Goal: Task Accomplishment & Management: Complete application form

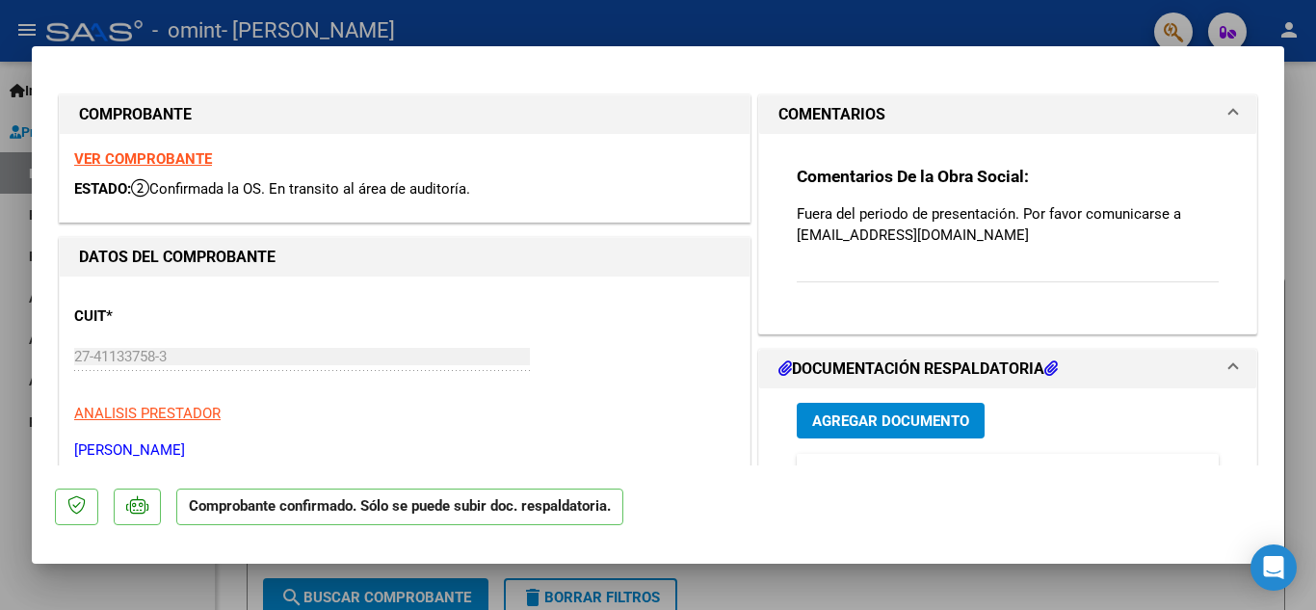
click at [1304, 329] on div at bounding box center [658, 305] width 1316 height 610
type input "$ 0,00"
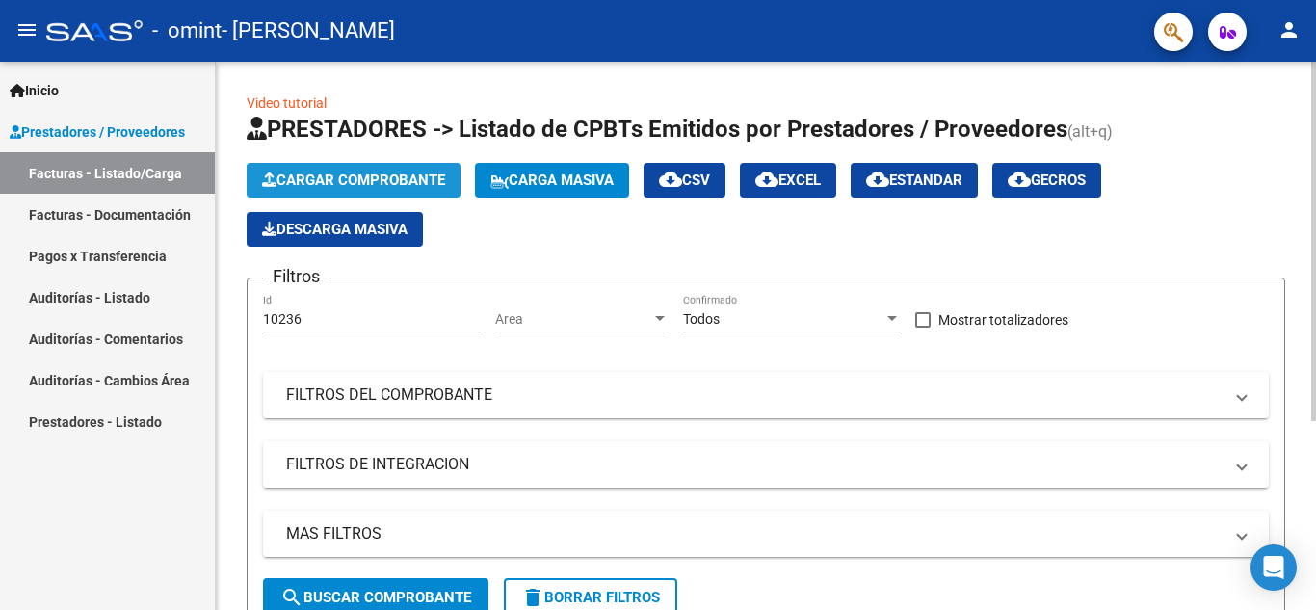
click at [351, 181] on span "Cargar Comprobante" at bounding box center [353, 180] width 183 height 17
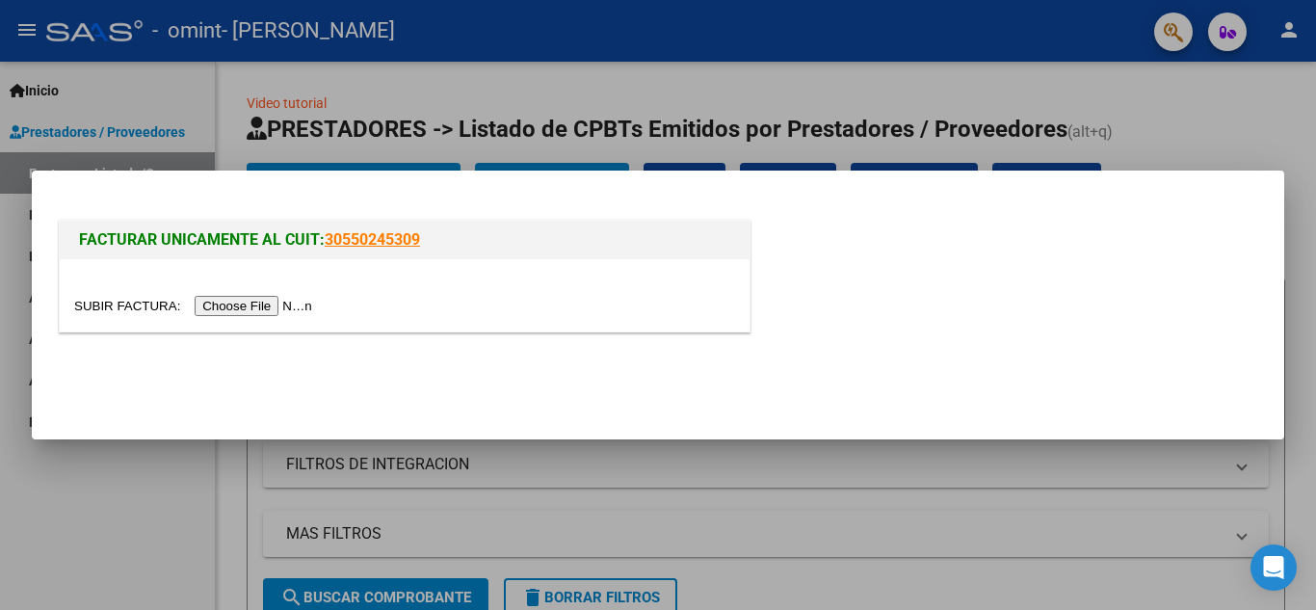
click at [287, 300] on input "file" at bounding box center [196, 306] width 244 height 20
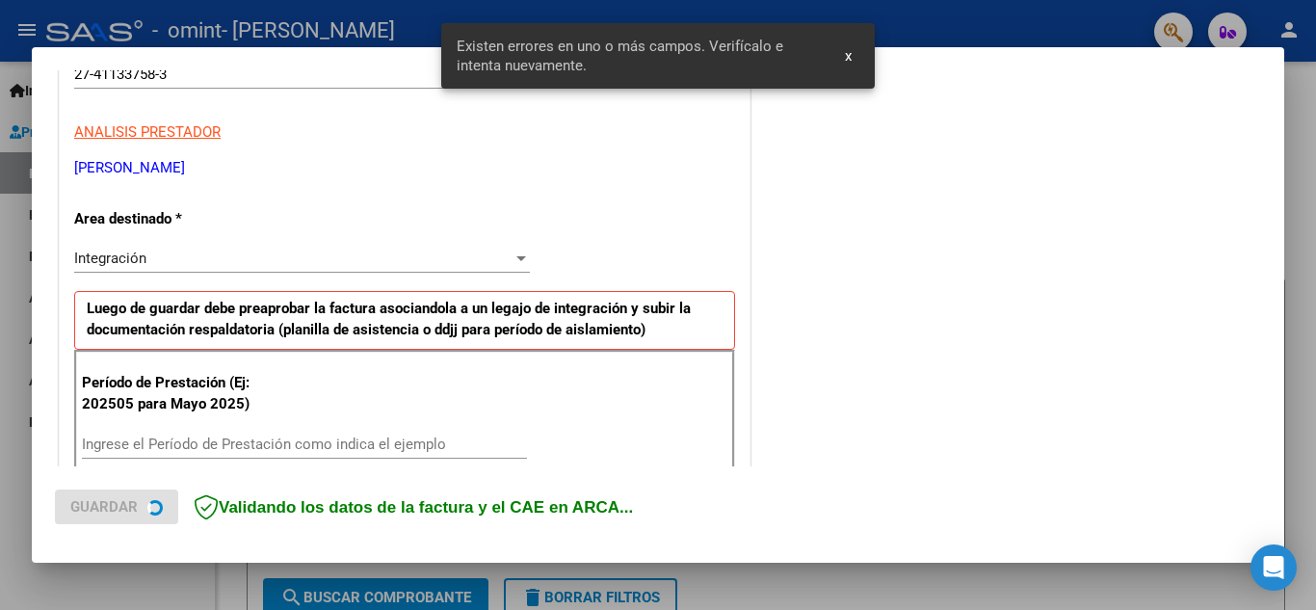
scroll to position [436, 0]
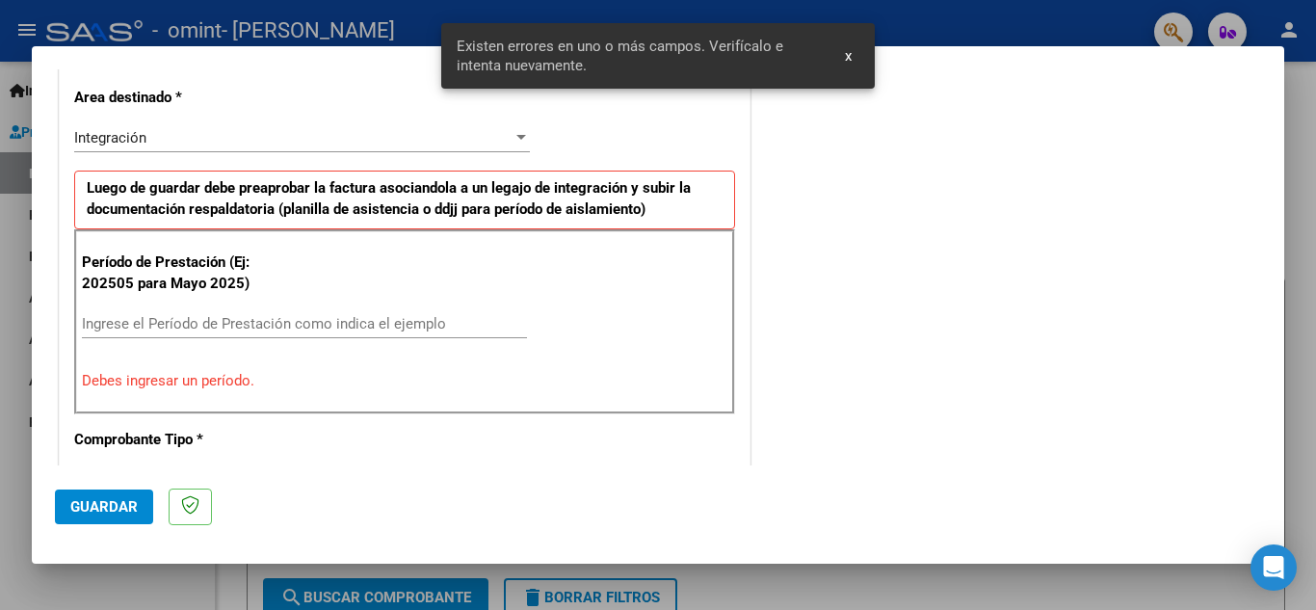
click at [301, 331] on input "Ingrese el Período de Prestación como indica el ejemplo" at bounding box center [304, 323] width 445 height 17
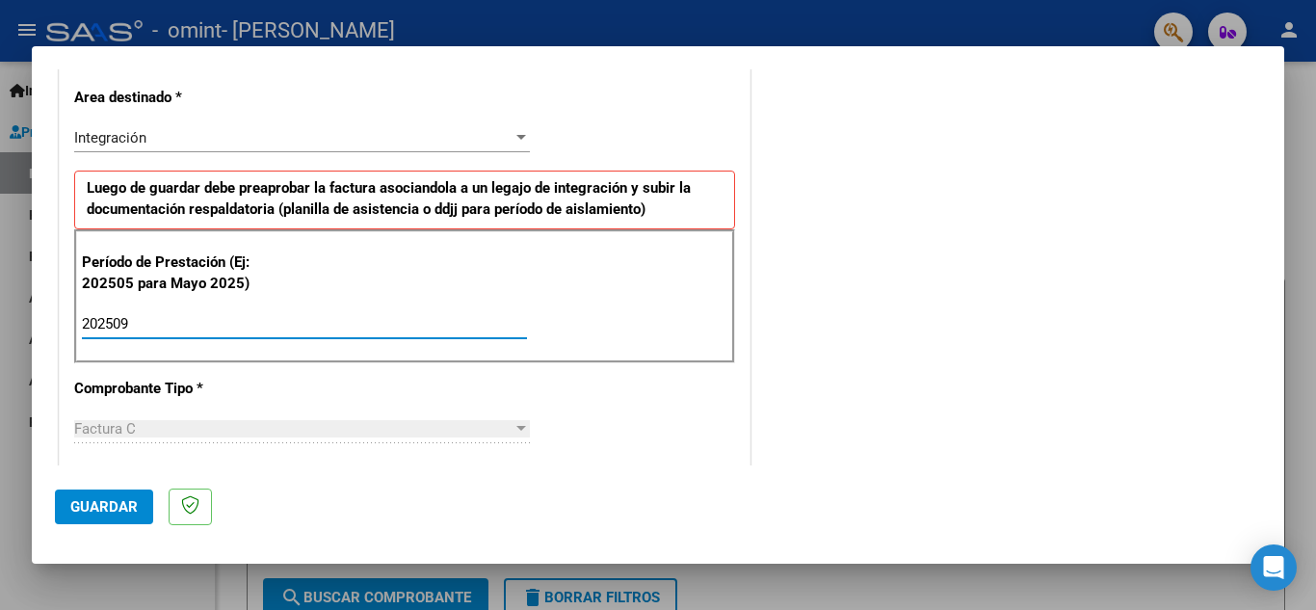
type input "202509"
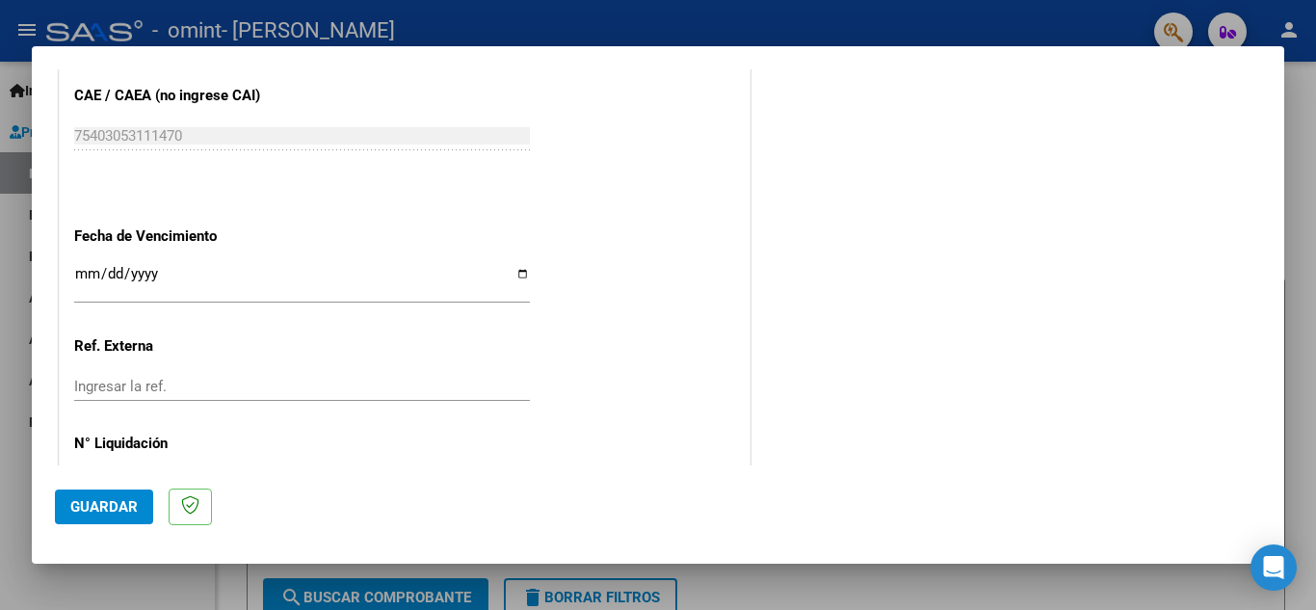
scroll to position [1233, 0]
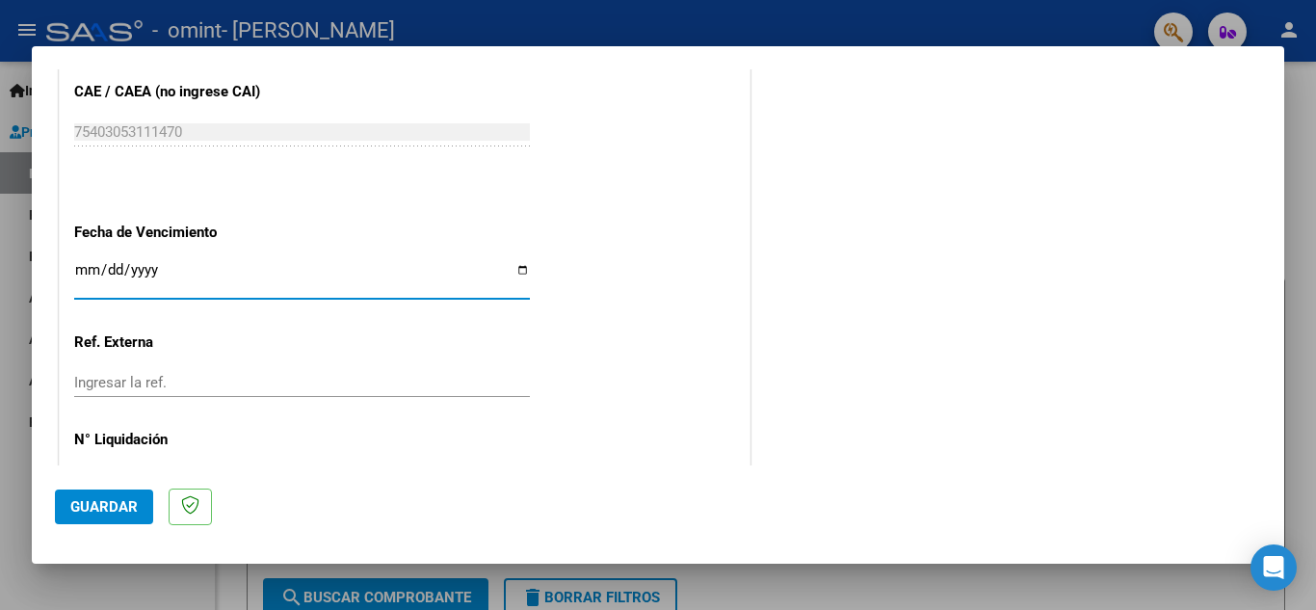
click at [89, 266] on input "Ingresar la fecha" at bounding box center [302, 277] width 456 height 31
click at [125, 506] on span "Guardar" at bounding box center [103, 506] width 67 height 17
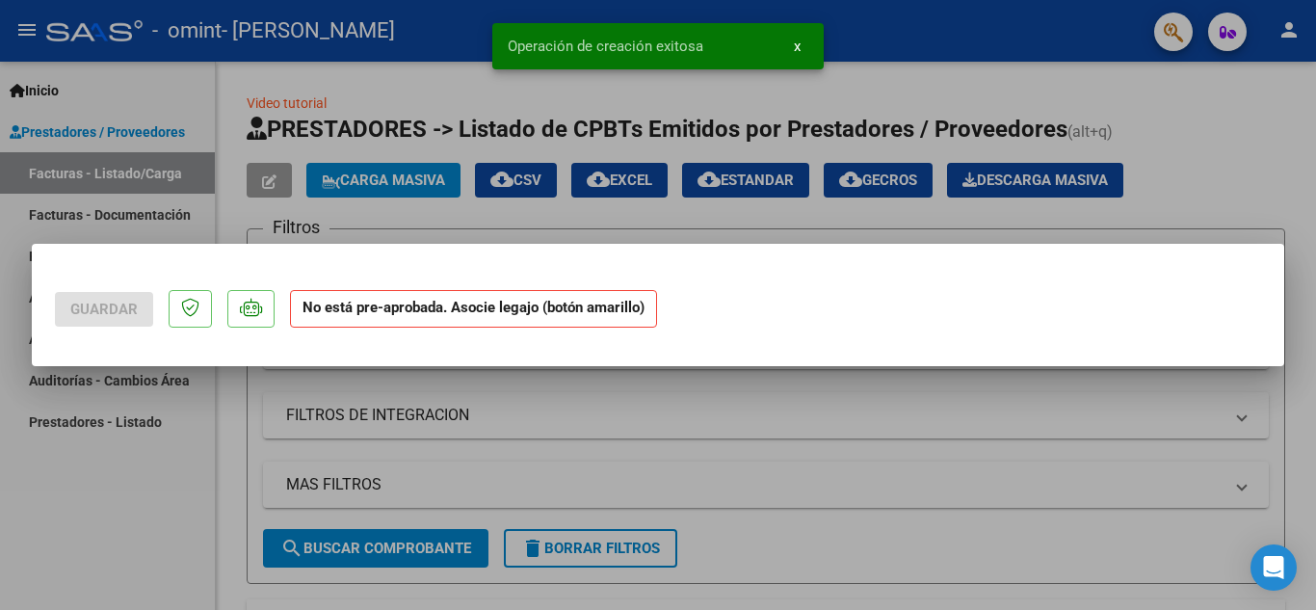
scroll to position [0, 0]
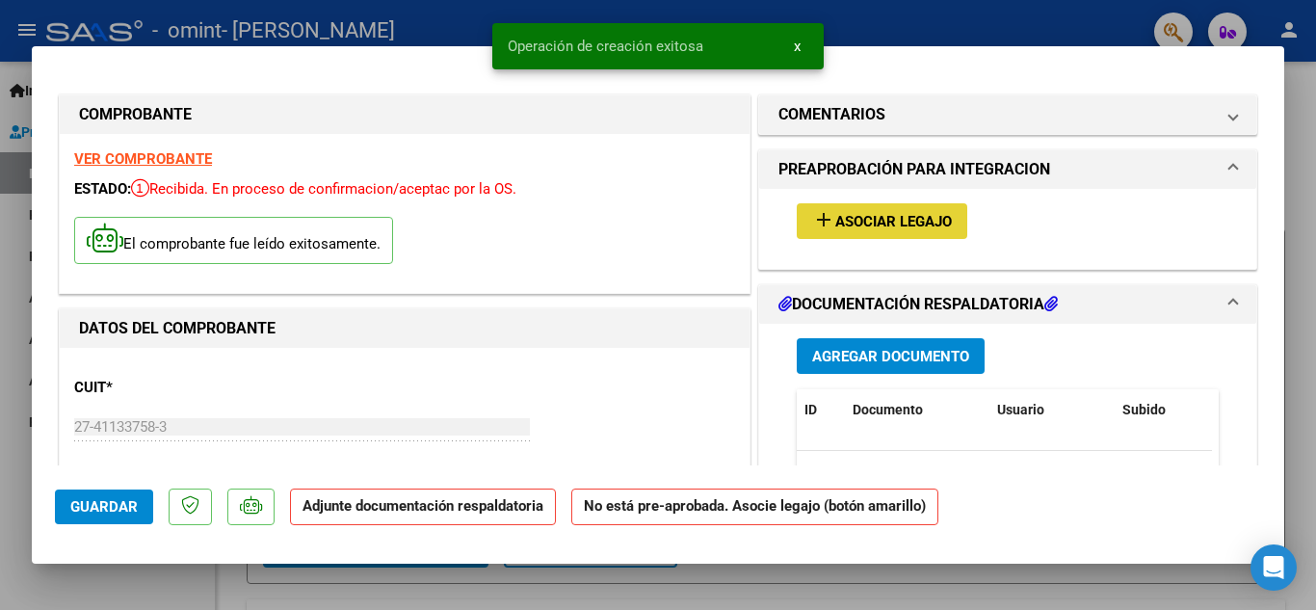
click at [932, 222] on span "Asociar Legajo" at bounding box center [893, 221] width 117 height 17
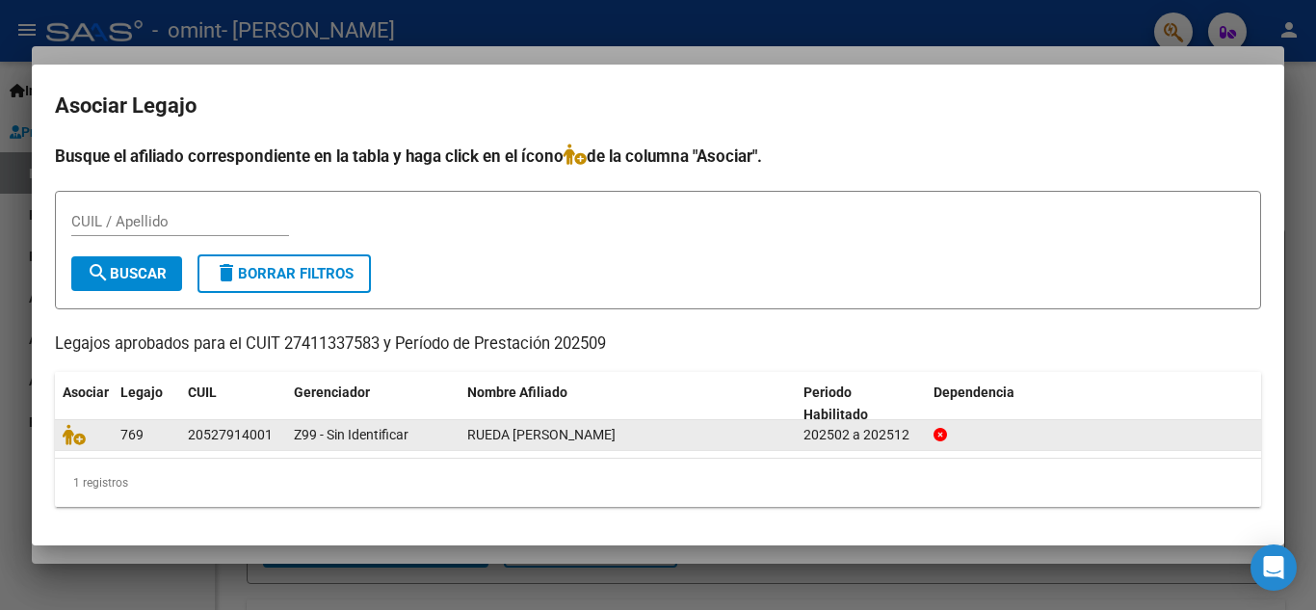
click at [507, 439] on span "RUEDA [PERSON_NAME]" at bounding box center [541, 434] width 148 height 15
click at [66, 435] on icon at bounding box center [74, 434] width 23 height 21
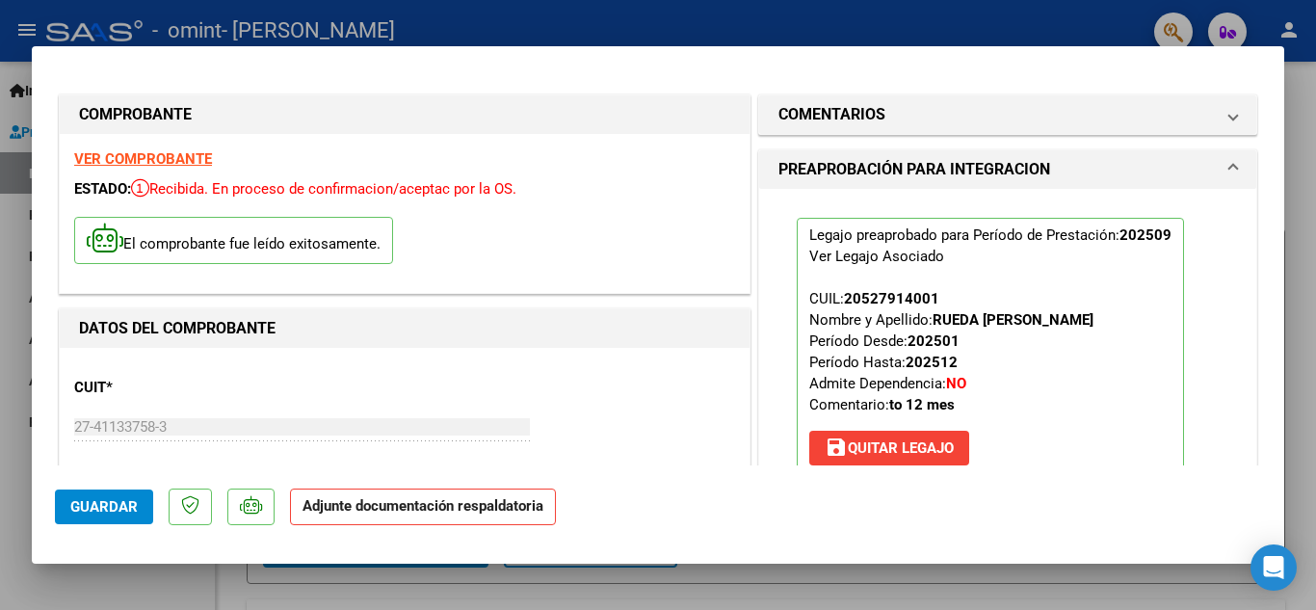
click at [420, 515] on p "Adjunte documentación respaldatoria" at bounding box center [423, 508] width 266 height 38
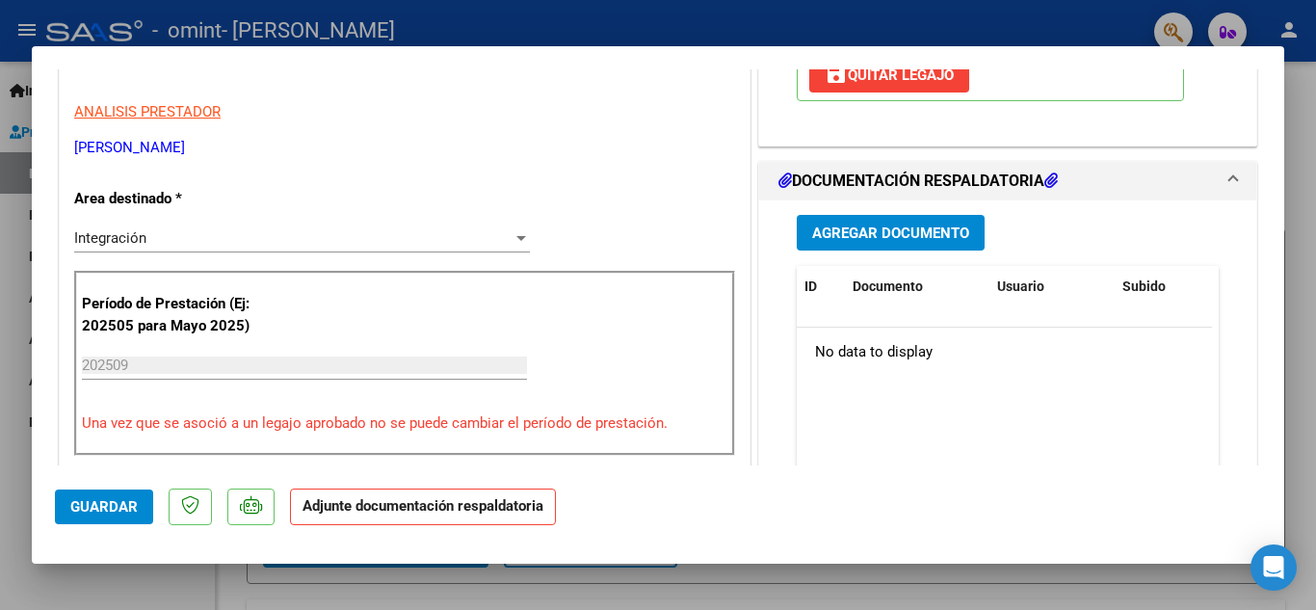
scroll to position [395, 0]
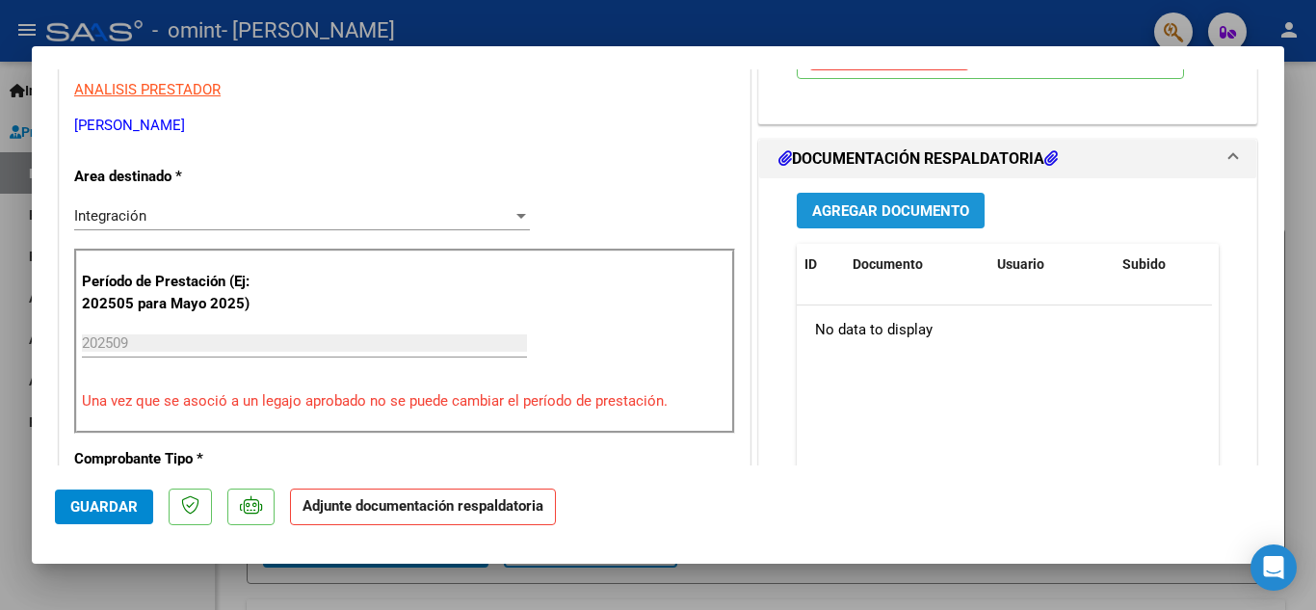
click at [932, 202] on span "Agregar Documento" at bounding box center [890, 210] width 157 height 17
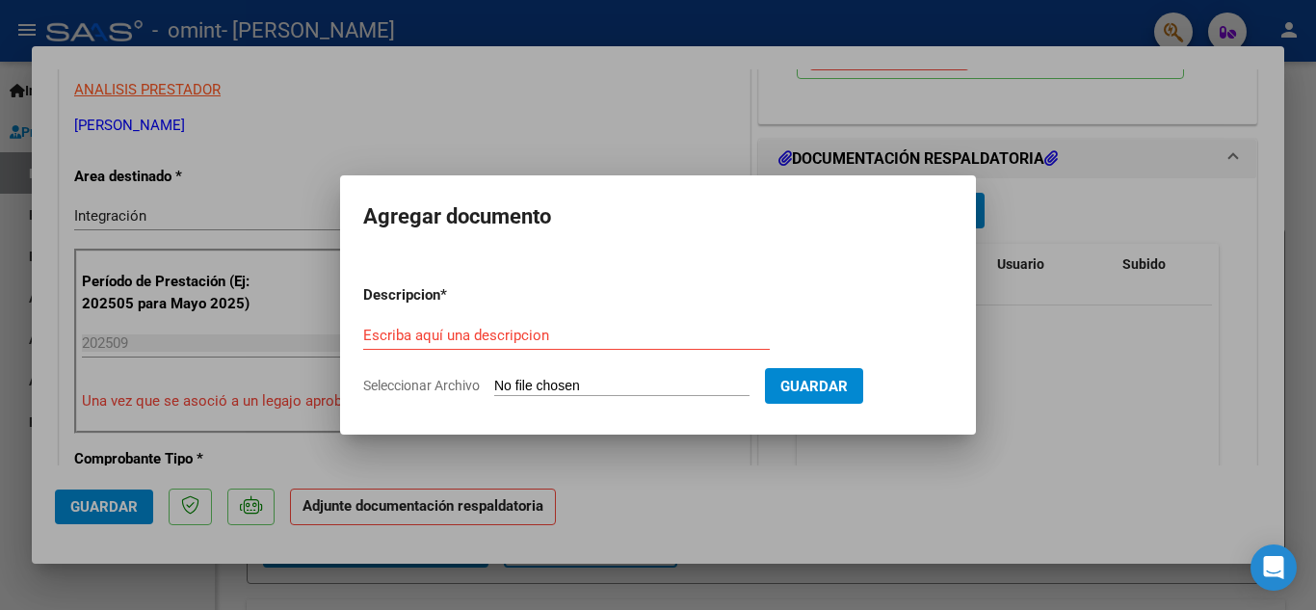
click at [435, 386] on span "Seleccionar Archivo" at bounding box center [421, 385] width 117 height 15
click at [494, 386] on input "Seleccionar Archivo" at bounding box center [621, 387] width 255 height 18
type input "C:\fakepath\rueda asistencia [DATE].pdf"
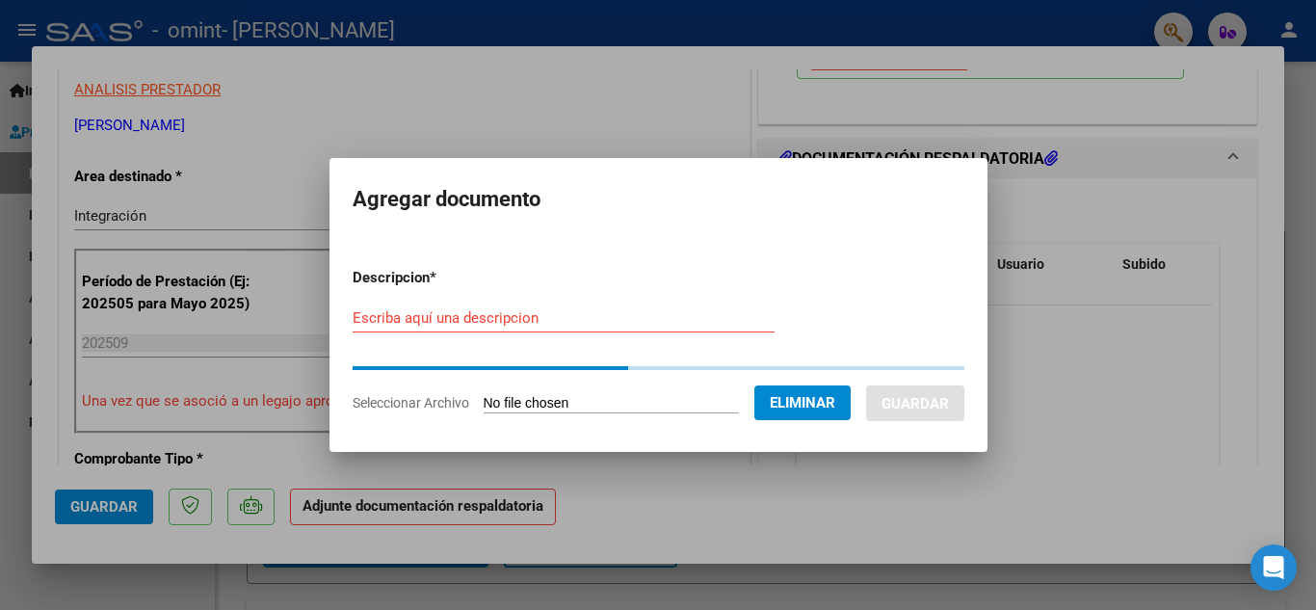
click at [509, 321] on input "Escriba aquí una descripcion" at bounding box center [564, 317] width 422 height 17
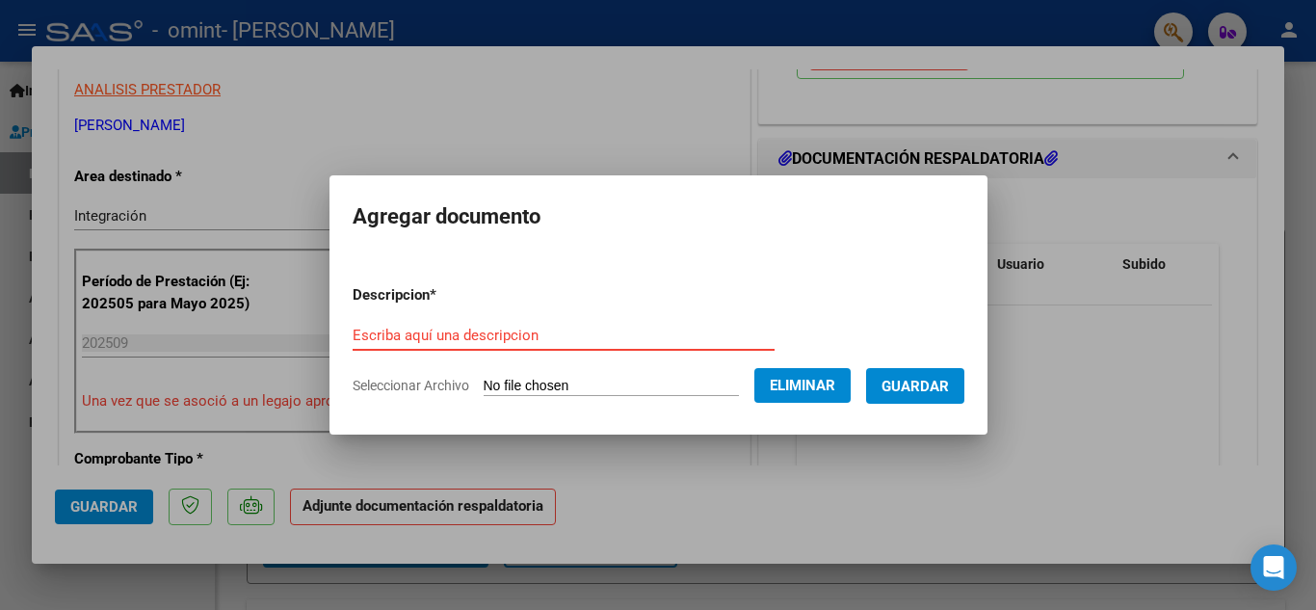
click at [507, 334] on input "Escriba aquí una descripcion" at bounding box center [564, 335] width 422 height 17
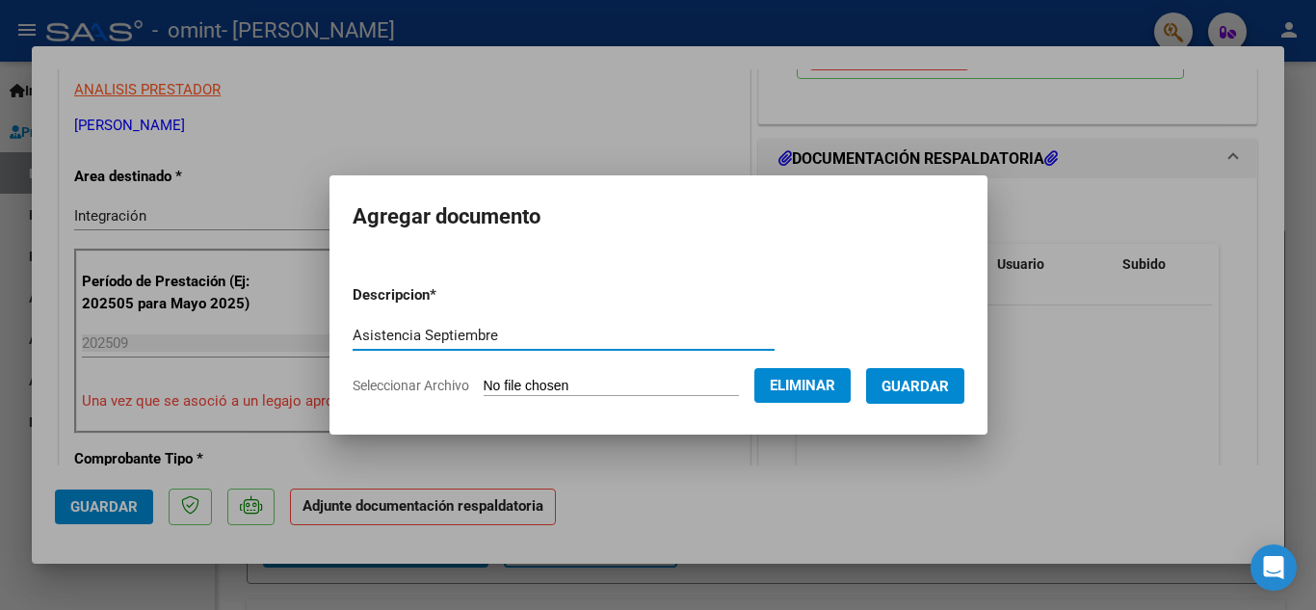
type input "Asistencia Septiembre"
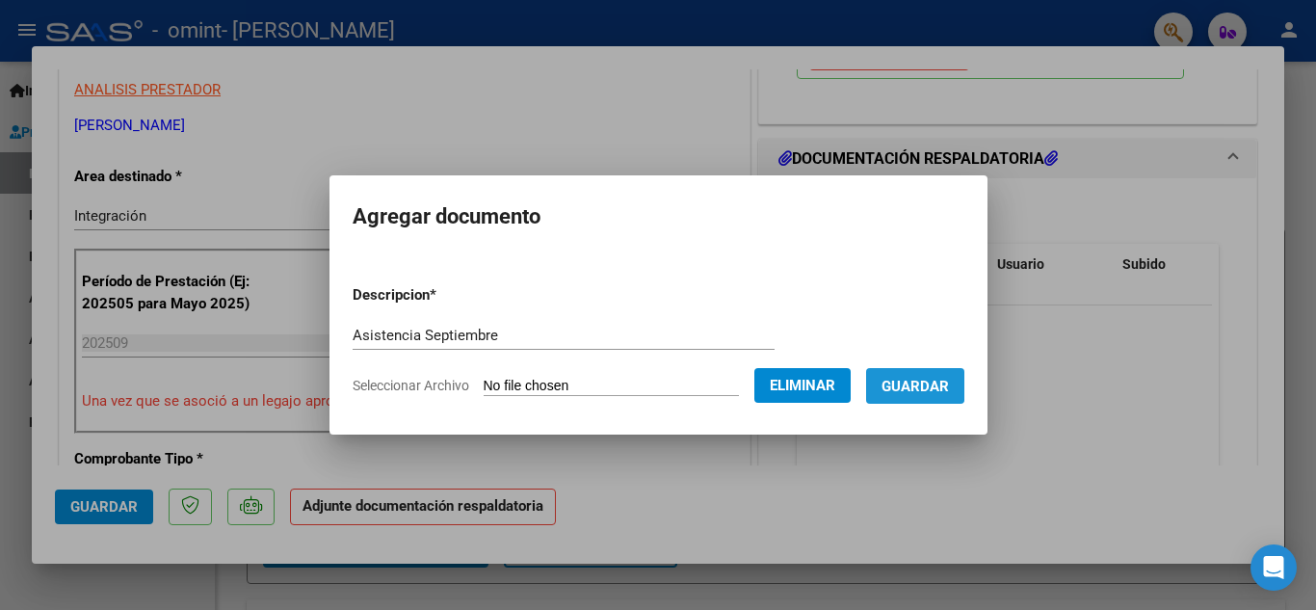
click at [910, 379] on span "Guardar" at bounding box center [915, 386] width 67 height 17
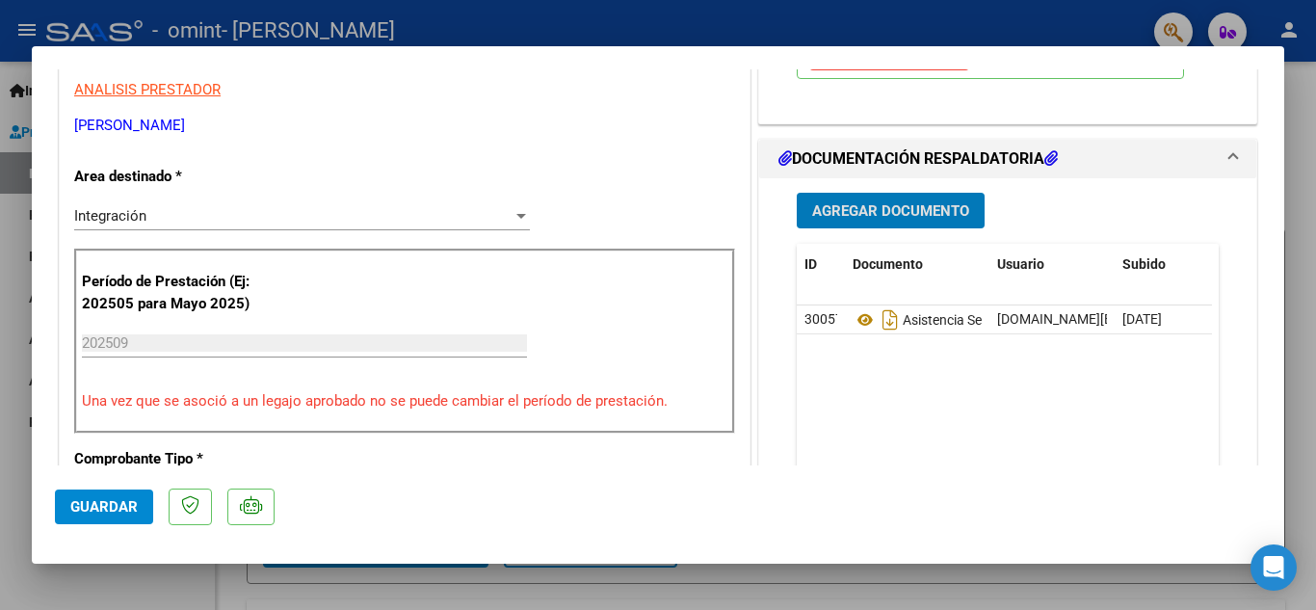
click at [92, 521] on button "Guardar" at bounding box center [104, 506] width 98 height 35
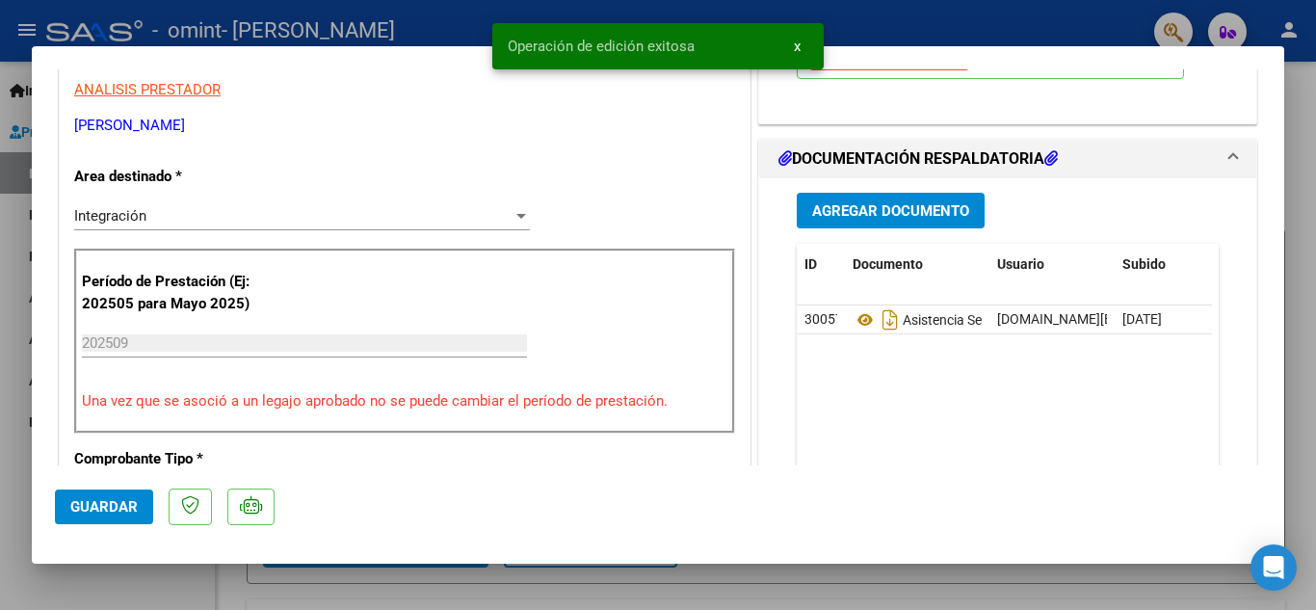
click at [1309, 137] on div at bounding box center [658, 305] width 1316 height 610
type input "$ 0,00"
